Goal: Task Accomplishment & Management: Manage account settings

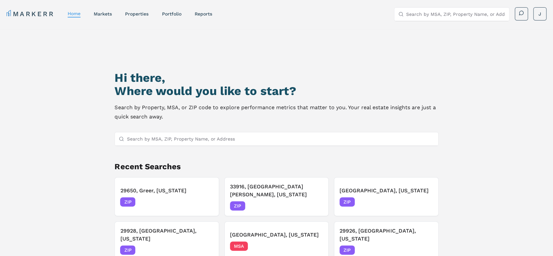
drag, startPoint x: 839, startPoint y: 5, endPoint x: 81, endPoint y: 139, distance: 770.6
click at [81, 139] on div "Hi there, Where would you like to start? Search by Property, MSA, or ZIP code t…" at bounding box center [276, 162] width 553 height 267
